Goal: Find specific page/section: Find specific page/section

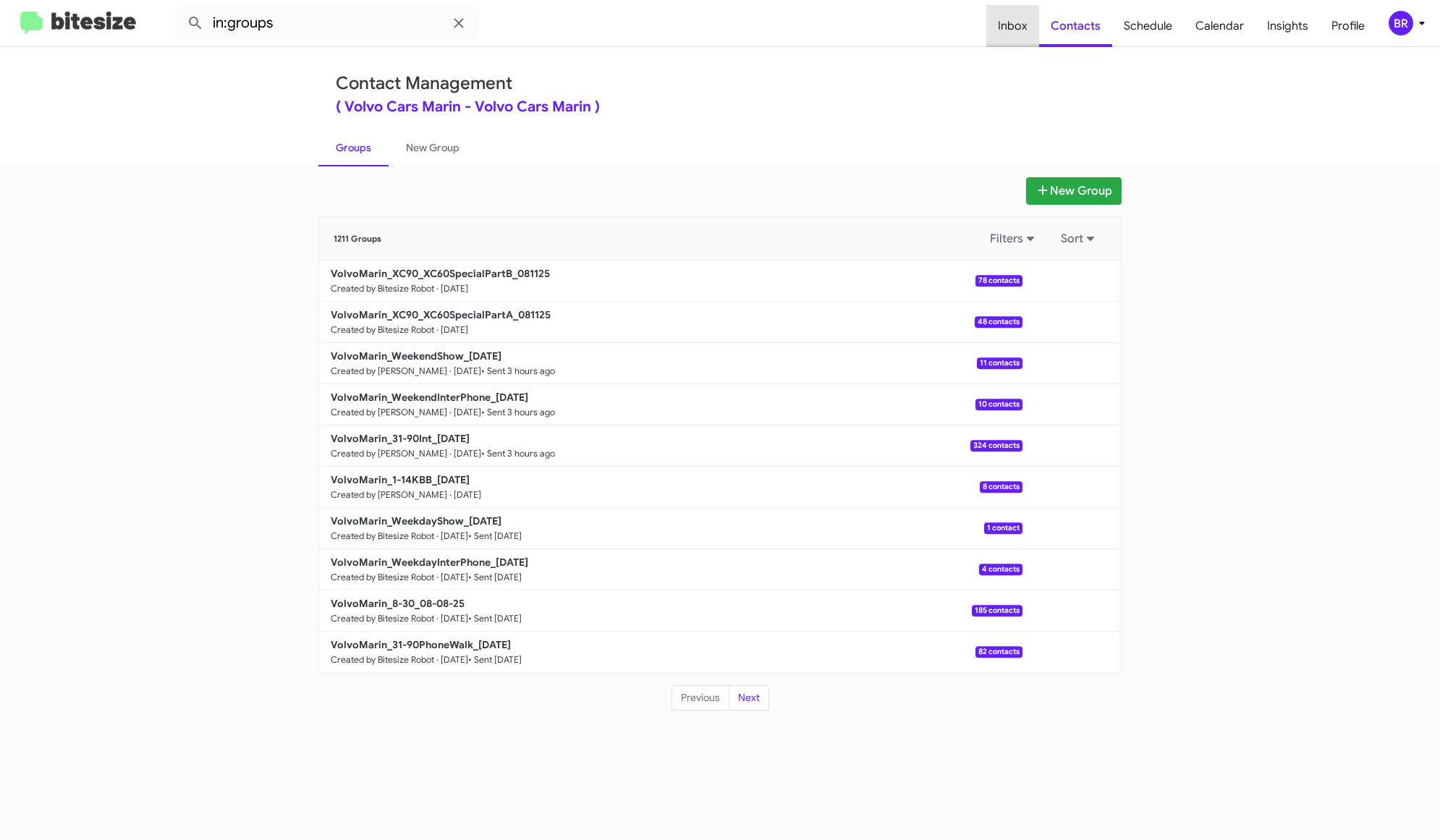
click at [1024, 30] on span "Inbox" at bounding box center [1013, 26] width 53 height 42
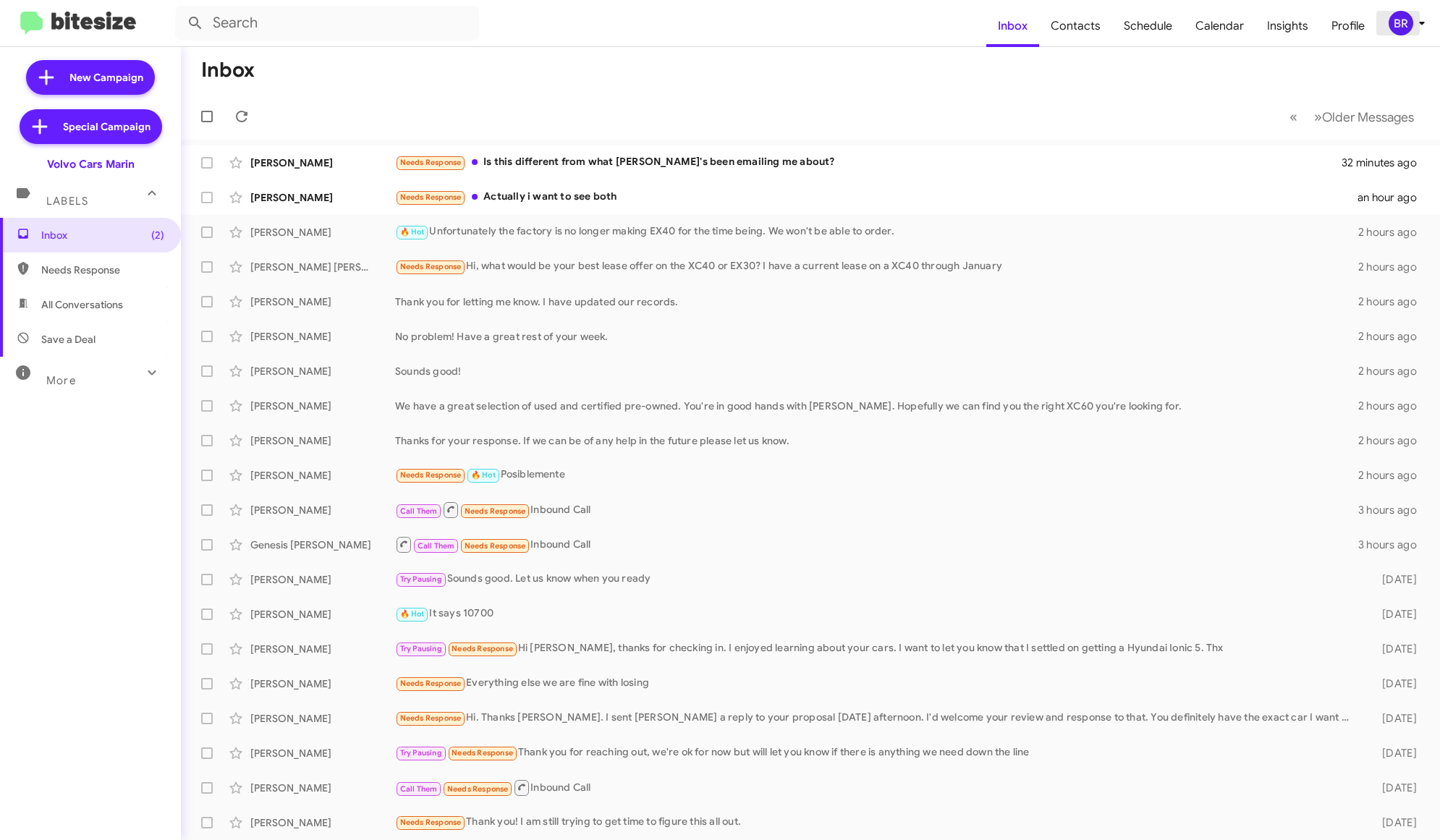
click at [1406, 24] on div "BR" at bounding box center [1401, 23] width 25 height 25
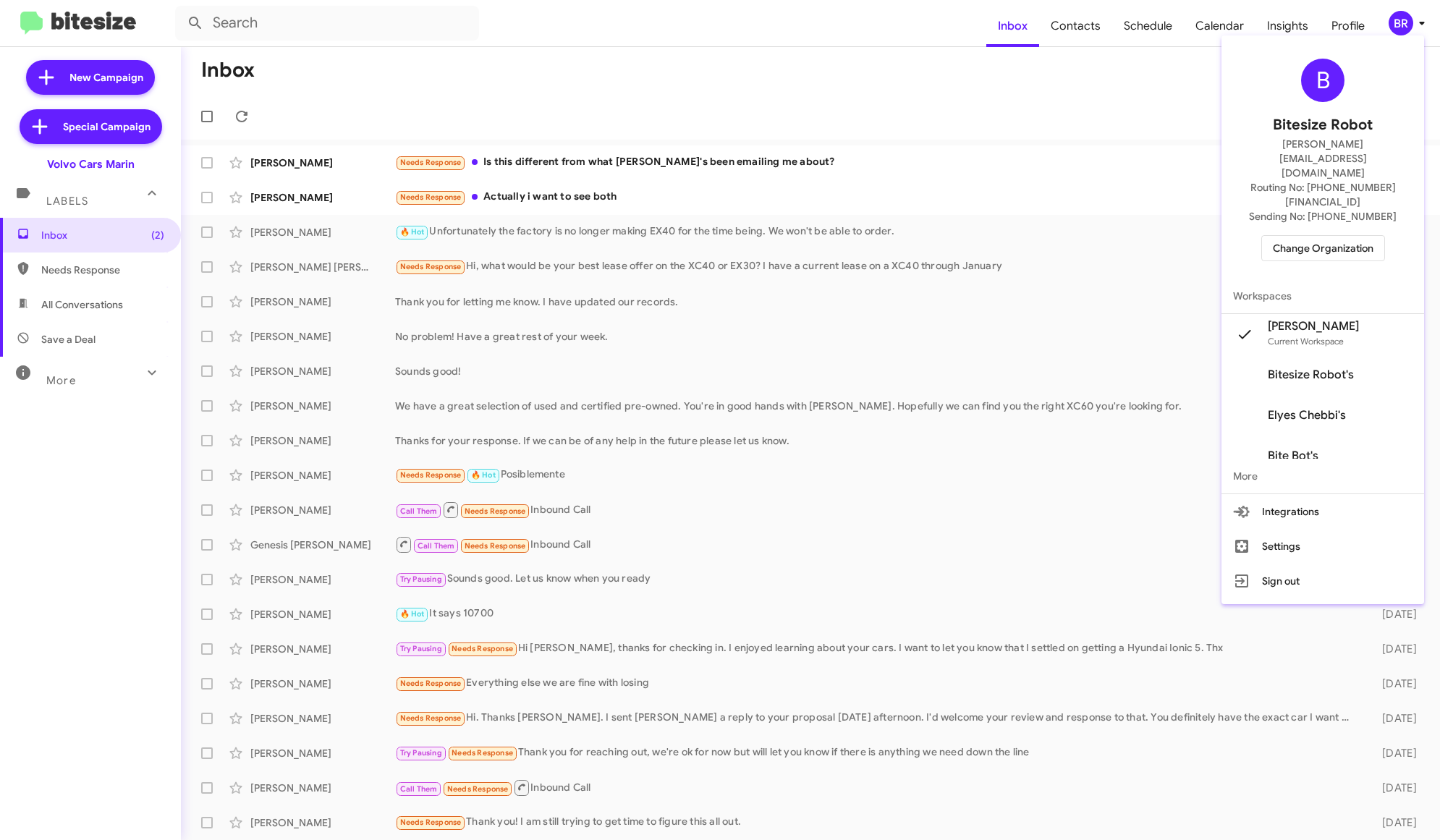
click at [1373, 236] on span "Change Organization" at bounding box center [1323, 248] width 100 height 25
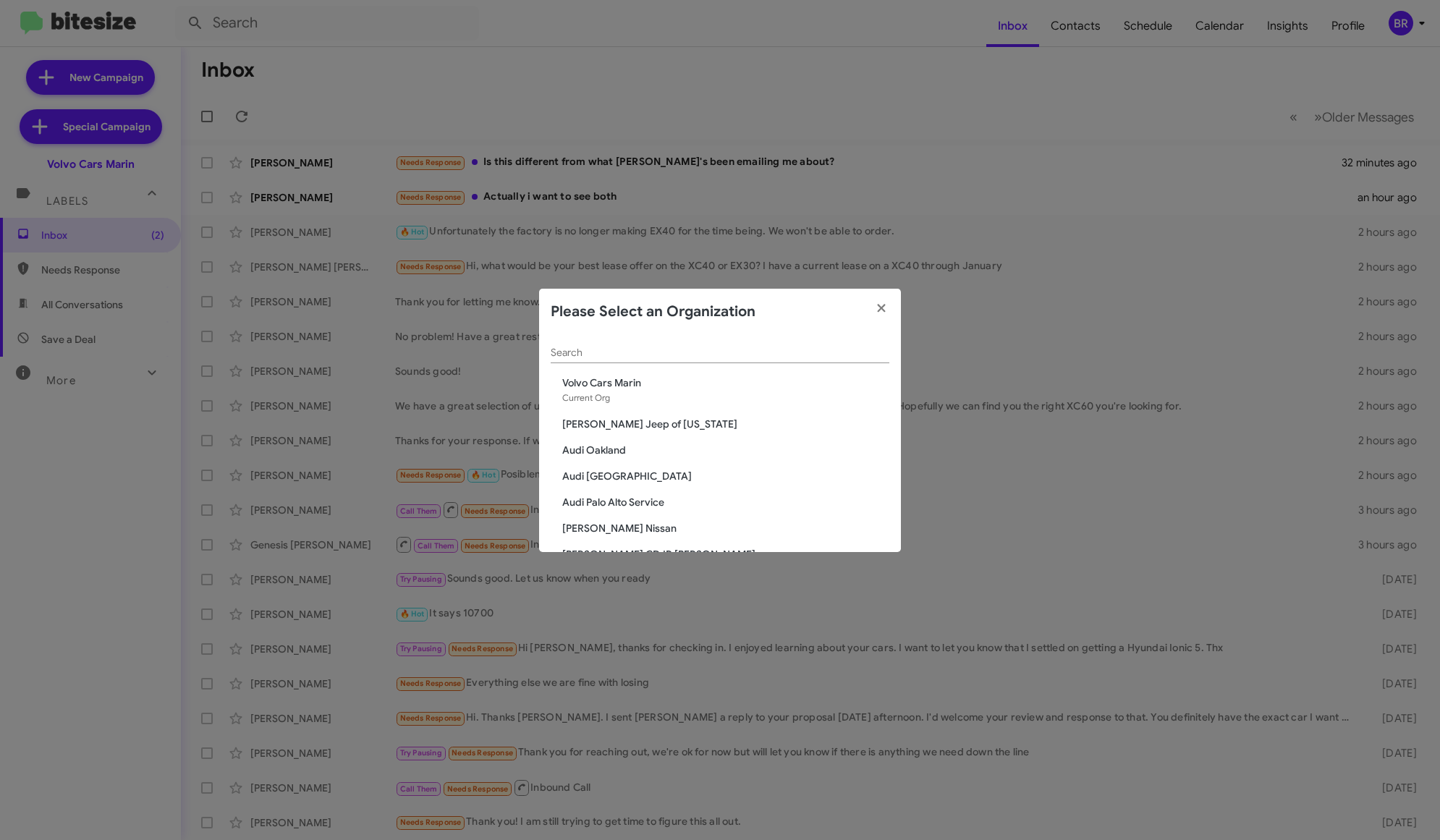
click at [732, 344] on div "Search" at bounding box center [720, 349] width 339 height 28
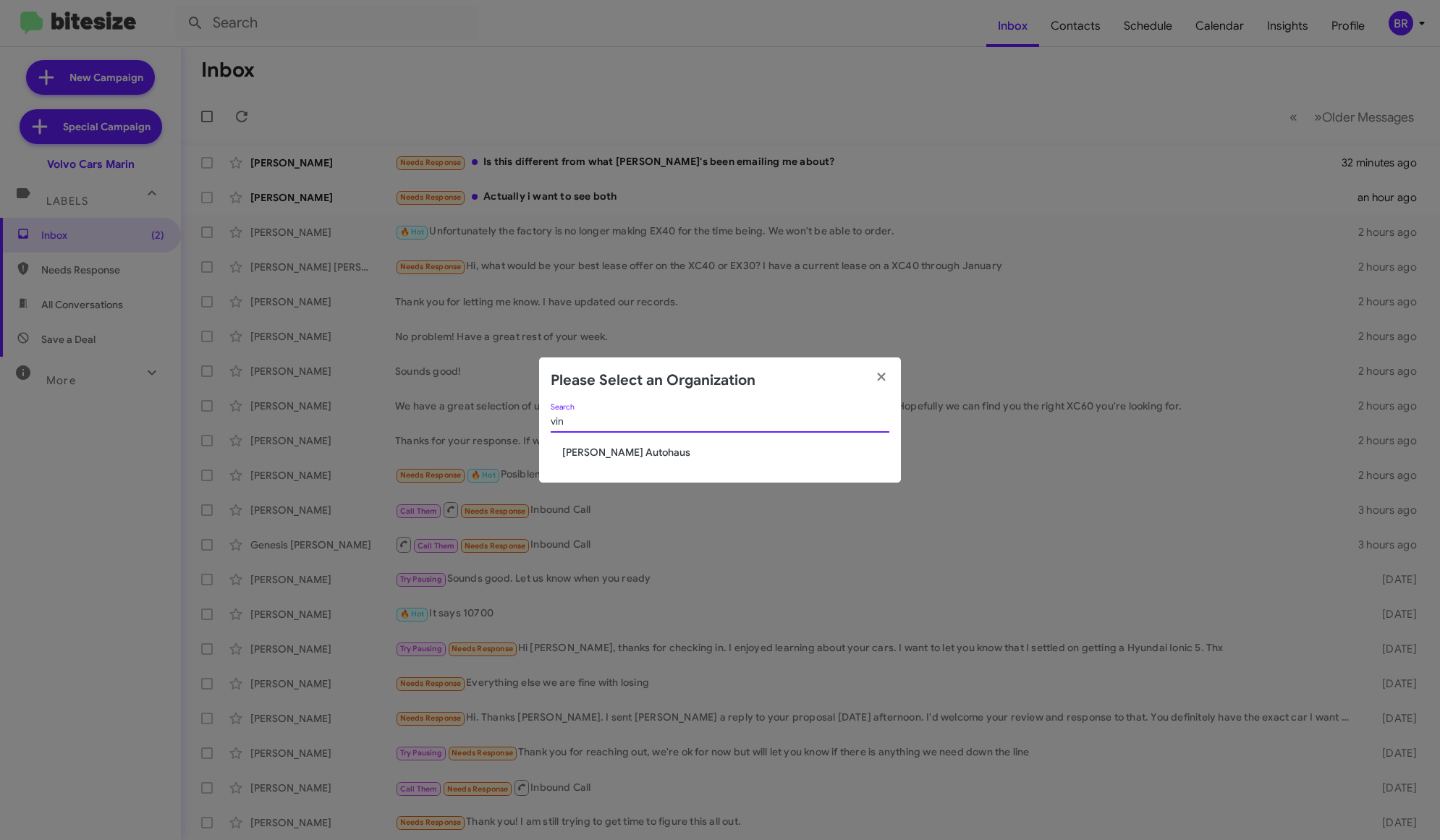
type input "vin"
click at [631, 448] on span "[PERSON_NAME] Autohaus" at bounding box center [726, 452] width 327 height 14
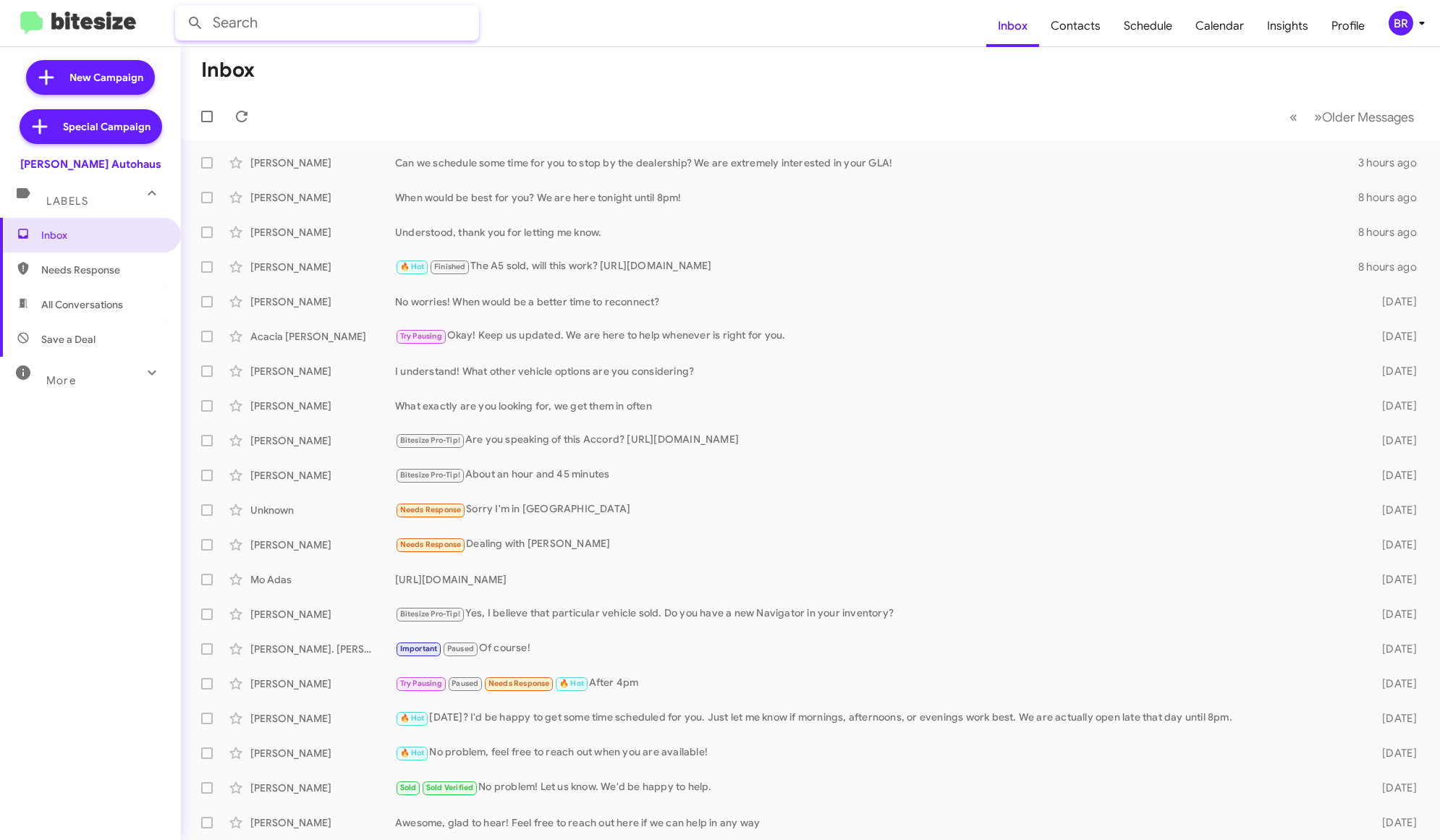
click at [375, 18] on input "text" at bounding box center [327, 22] width 304 height 34
type input "ronad"
click at [181, 9] on button at bounding box center [196, 23] width 29 height 29
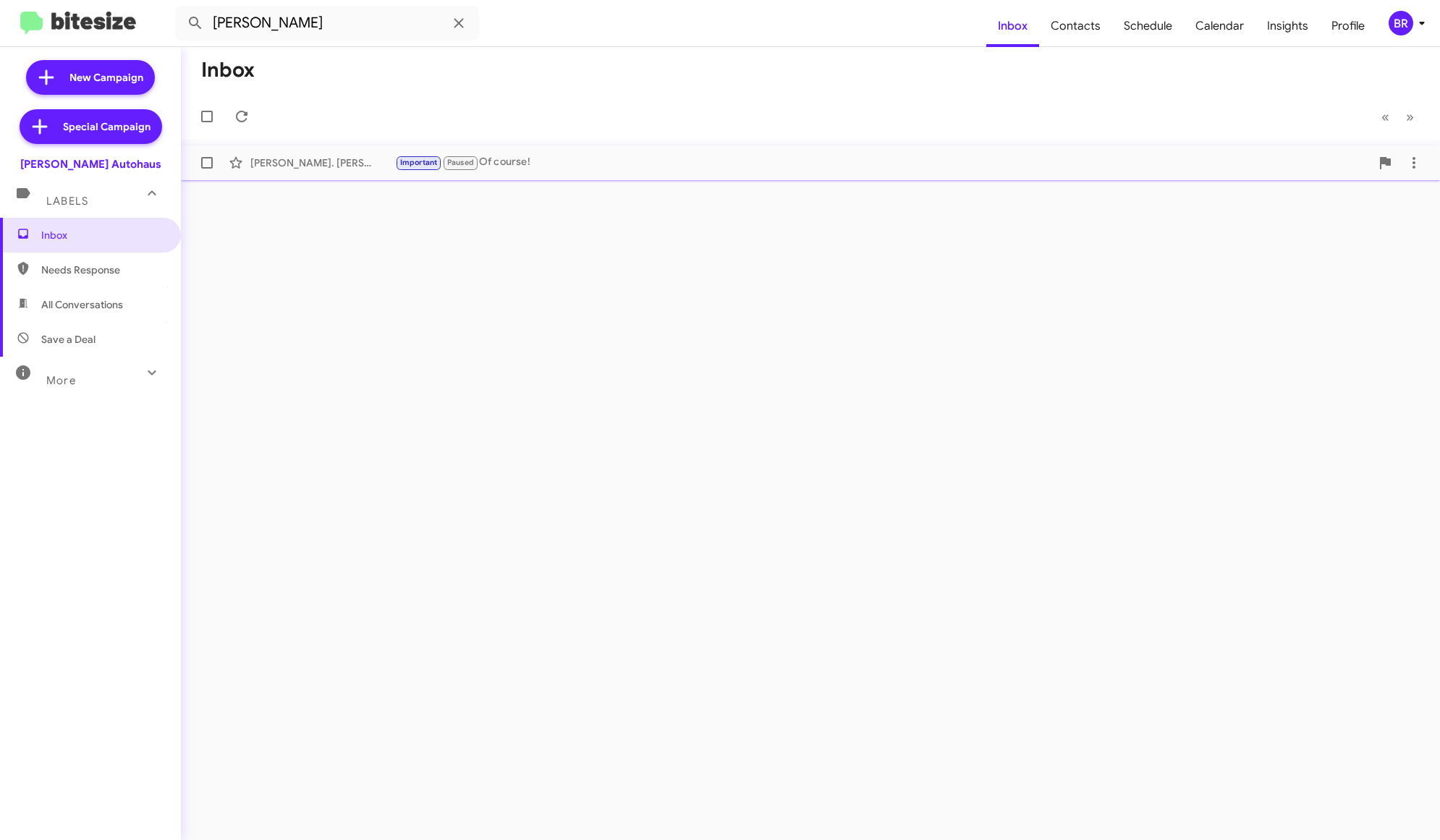
click at [558, 166] on div "Important Paused Of course!" at bounding box center [883, 162] width 976 height 17
